Goal: Find specific page/section: Find specific page/section

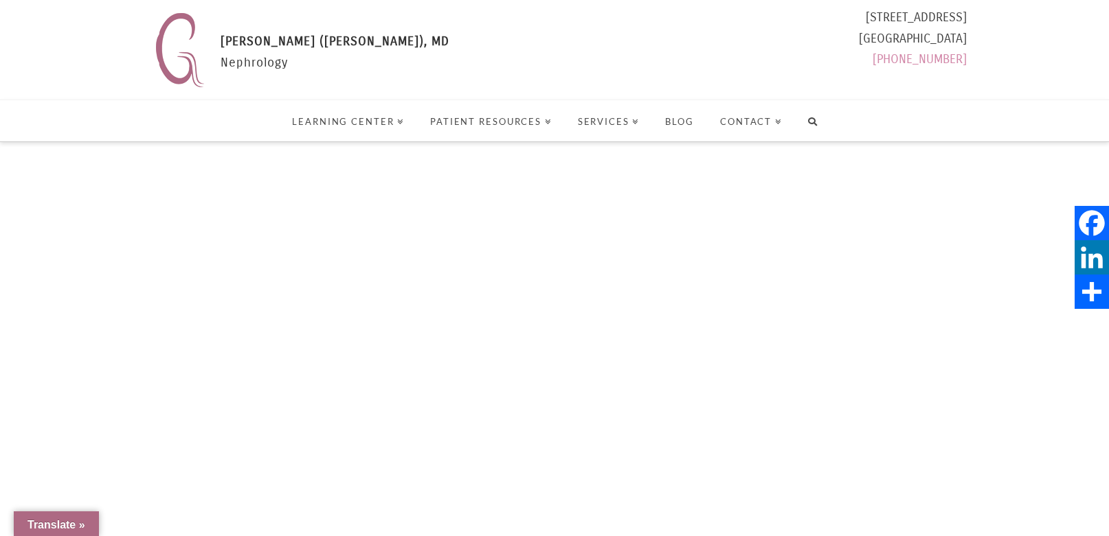
select select "Language Translate Widget"
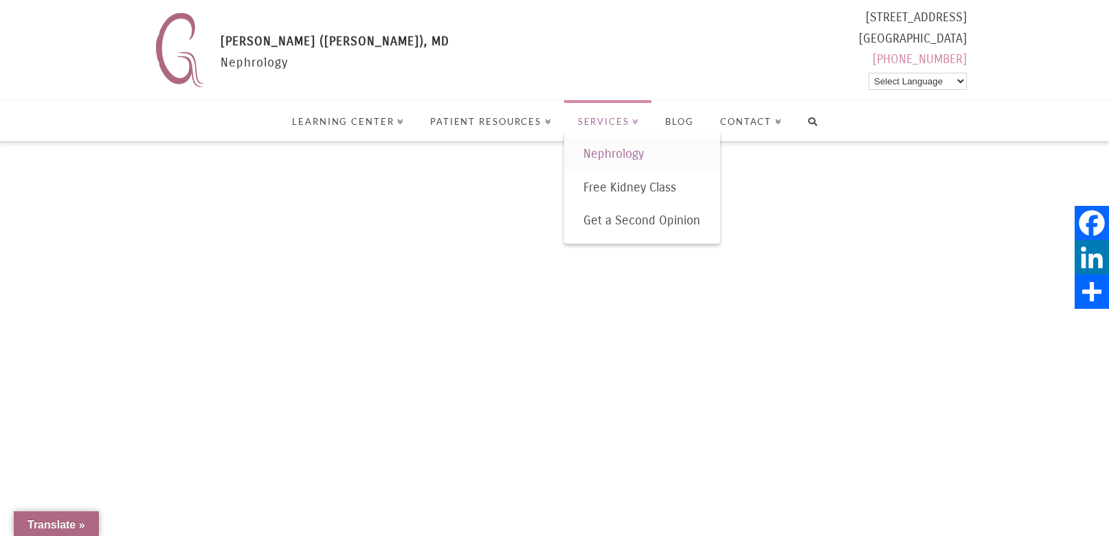
click at [597, 164] on link "Nephrology" at bounding box center [642, 154] width 157 height 34
click at [600, 150] on span "Nephrology" at bounding box center [613, 153] width 60 height 15
click at [608, 158] on span "Nephrology" at bounding box center [613, 153] width 60 height 15
